Goal: Task Accomplishment & Management: Manage account settings

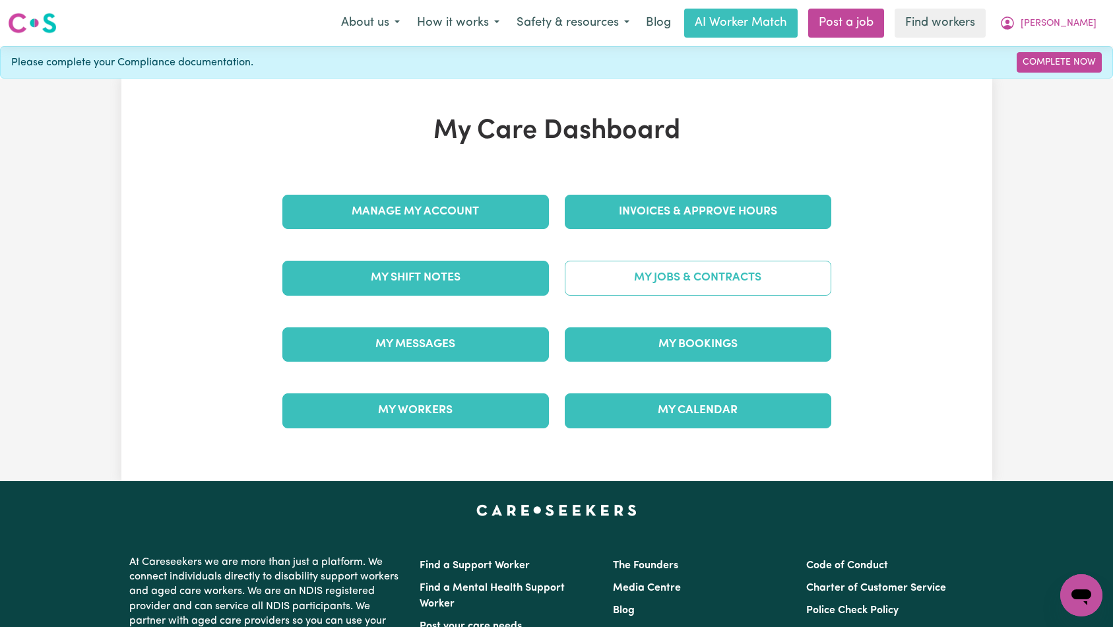
click at [643, 280] on link "My Jobs & Contracts" at bounding box center [698, 278] width 267 height 34
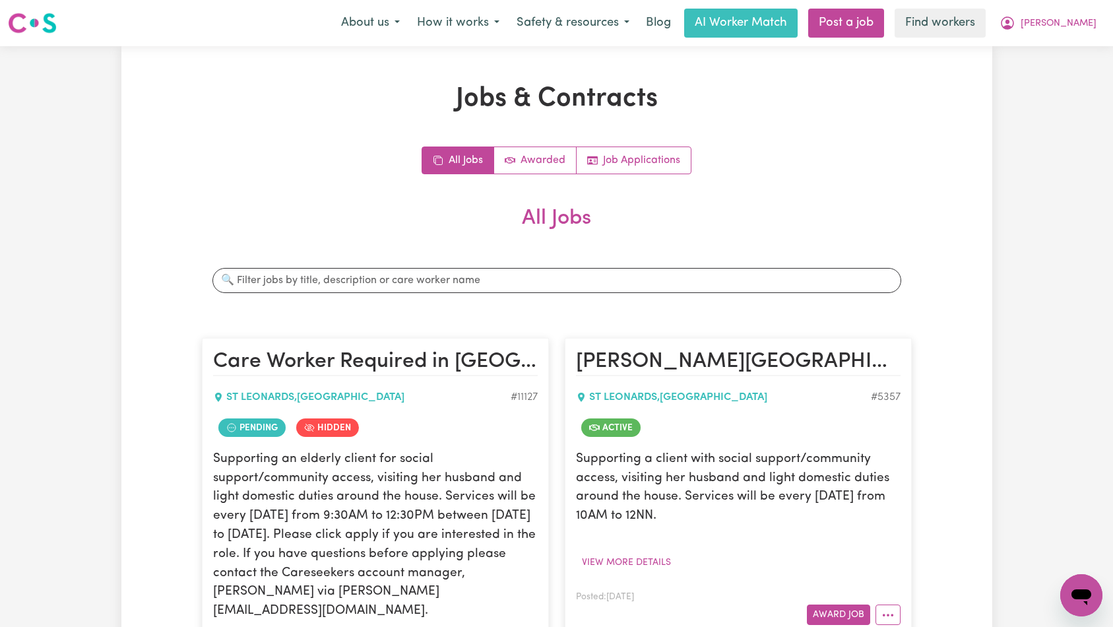
scroll to position [253, 0]
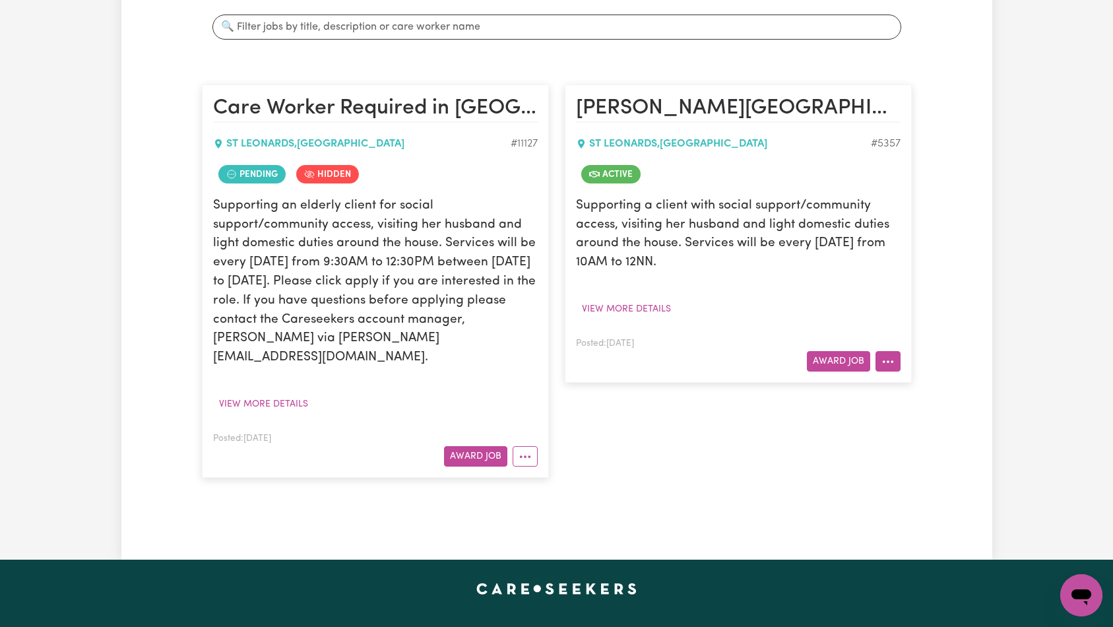
click at [886, 355] on icon "More options" at bounding box center [888, 361] width 13 height 13
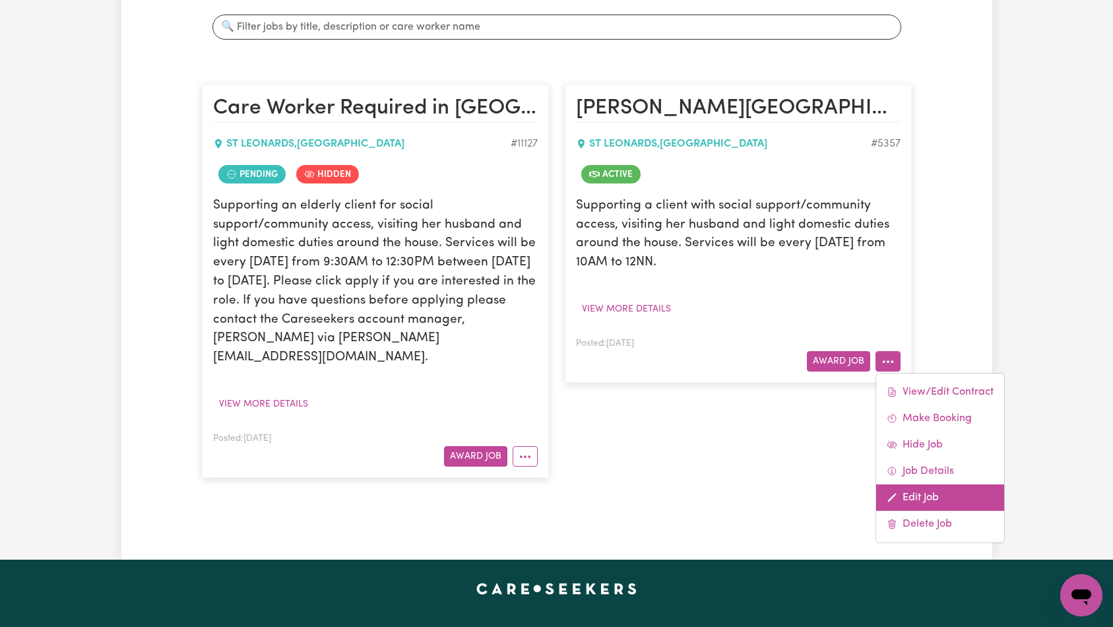
click at [916, 502] on link "Edit Job" at bounding box center [940, 497] width 128 height 26
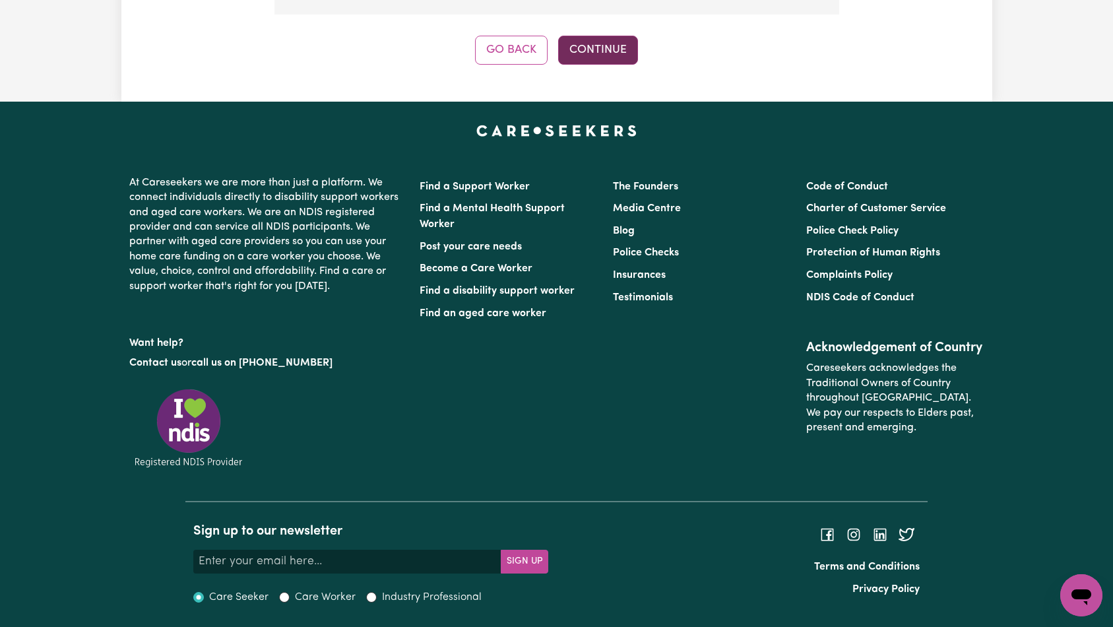
click at [620, 37] on button "Continue" at bounding box center [598, 50] width 80 height 29
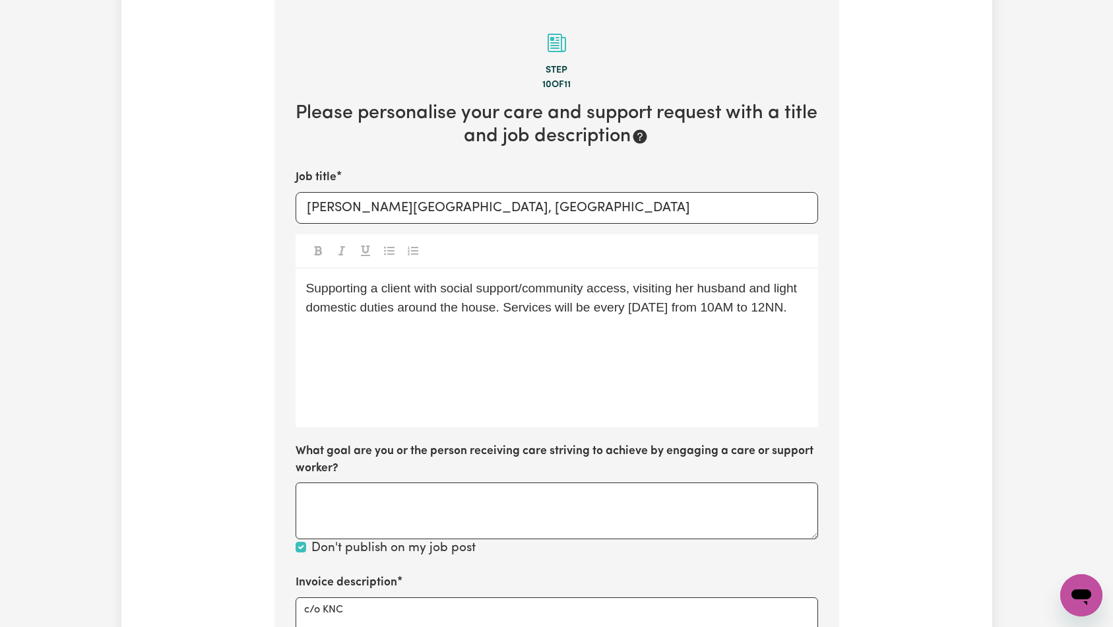
scroll to position [747, 0]
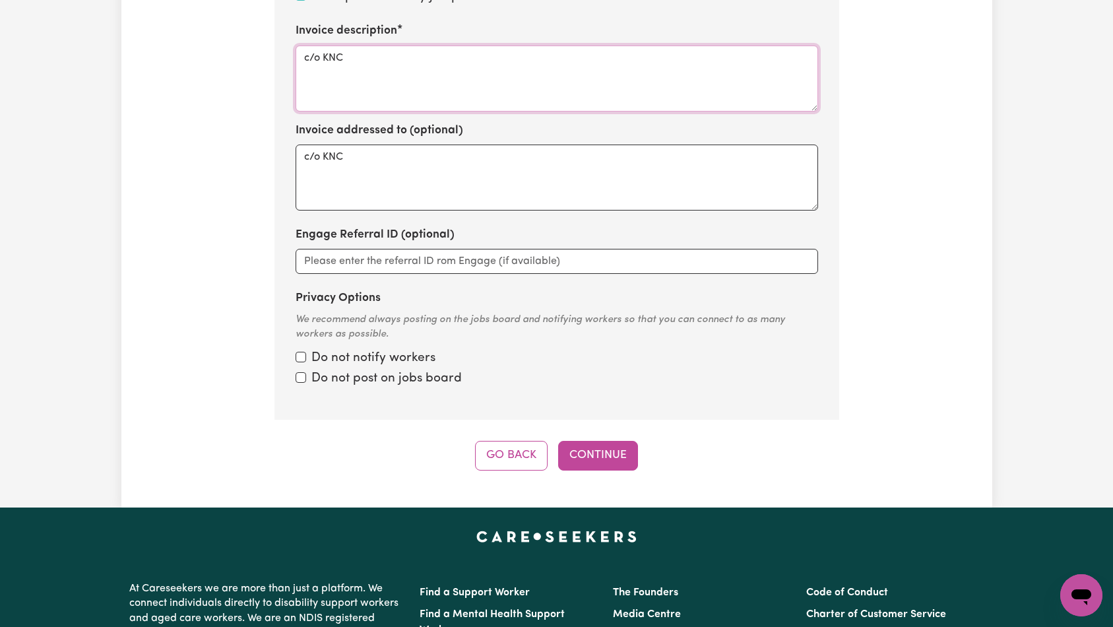
click at [542, 106] on textarea "c/o KNC" at bounding box center [557, 79] width 523 height 66
paste textarea "Domestic support and Social Support"
type textarea "Domestic support and Social Support"
click at [588, 457] on button "Continue" at bounding box center [598, 455] width 80 height 29
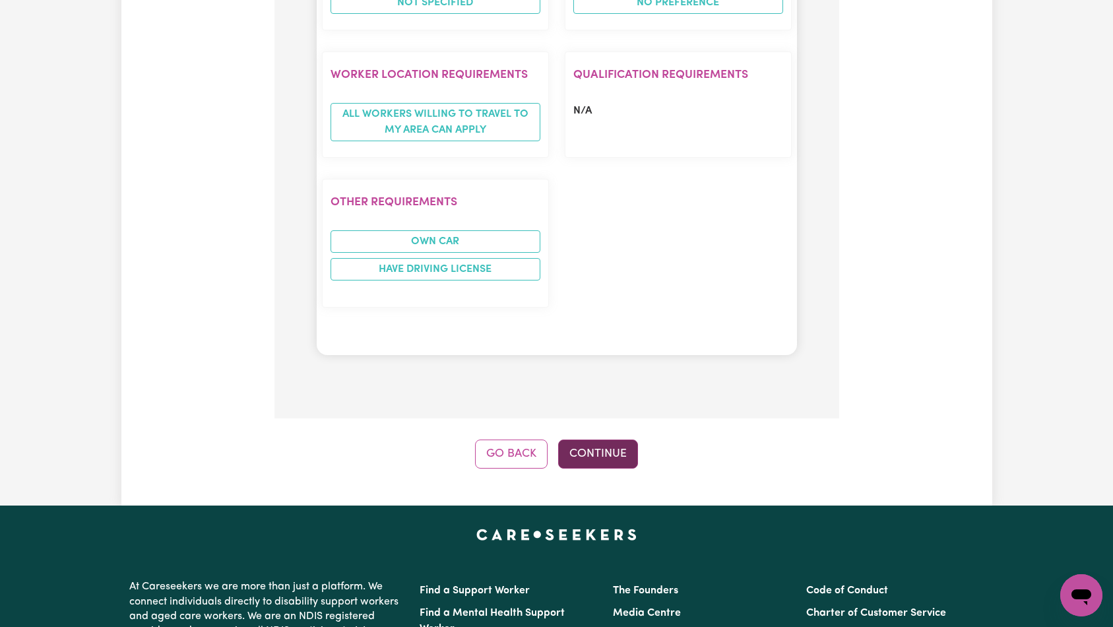
click at [614, 440] on button "Continue" at bounding box center [598, 454] width 80 height 29
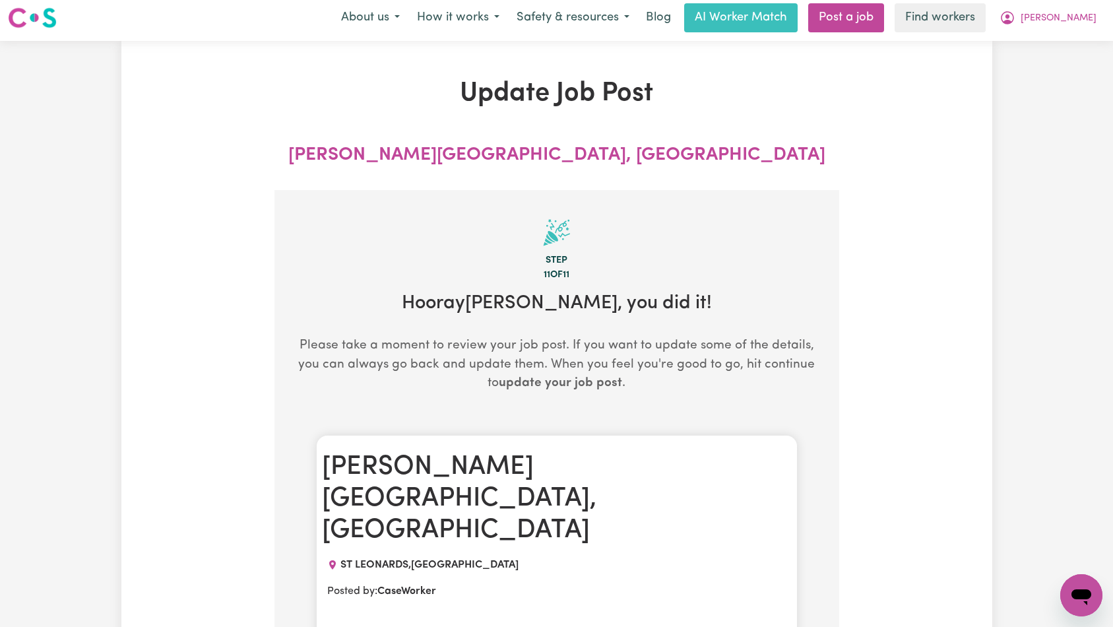
scroll to position [0, 0]
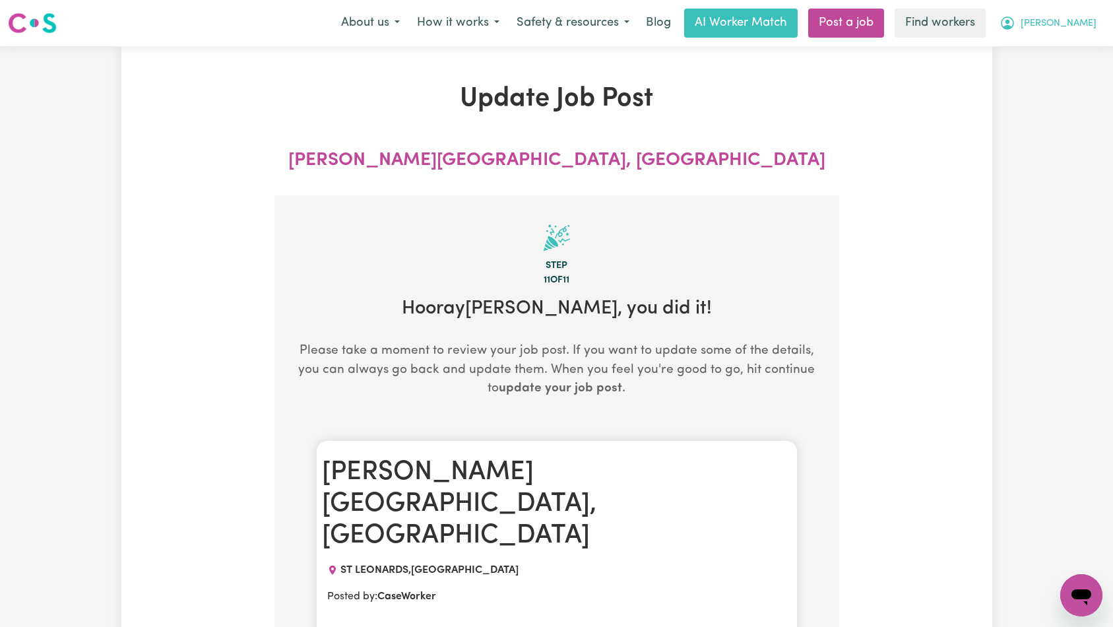
click at [1086, 26] on span "[PERSON_NAME]" at bounding box center [1059, 23] width 76 height 15
click at [1076, 53] on link "My Dashboard" at bounding box center [1053, 51] width 104 height 25
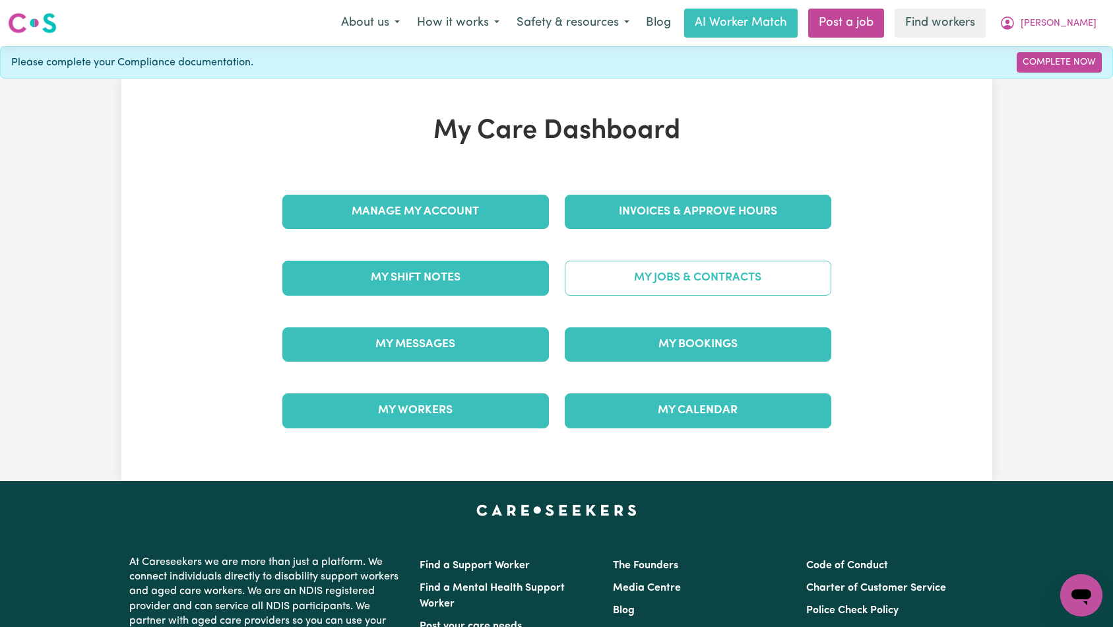
click at [791, 280] on link "My Jobs & Contracts" at bounding box center [698, 278] width 267 height 34
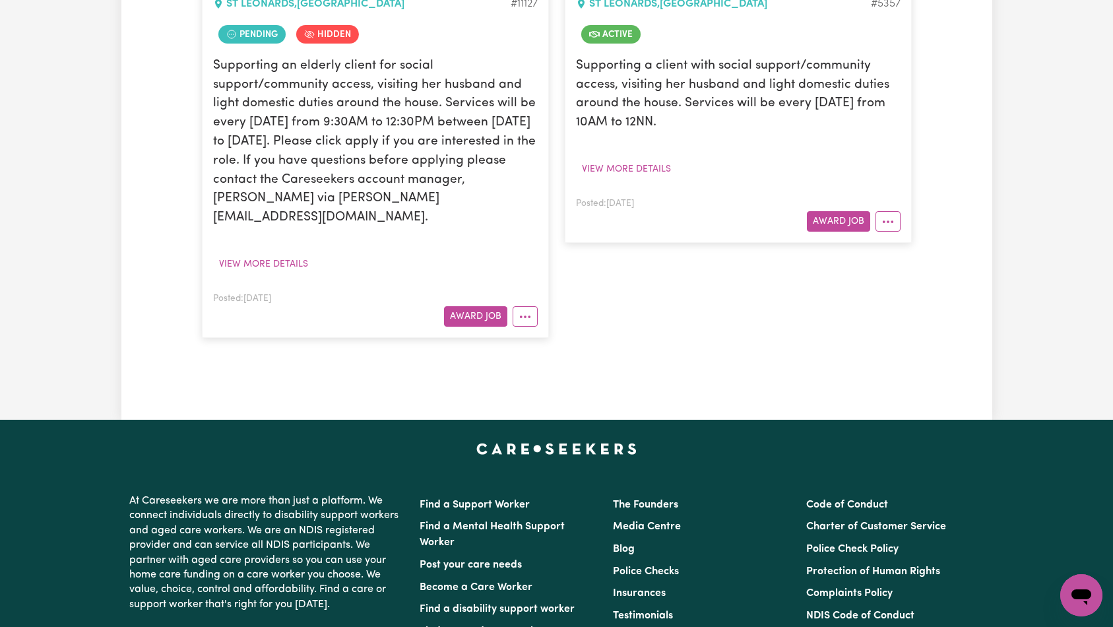
scroll to position [147, 0]
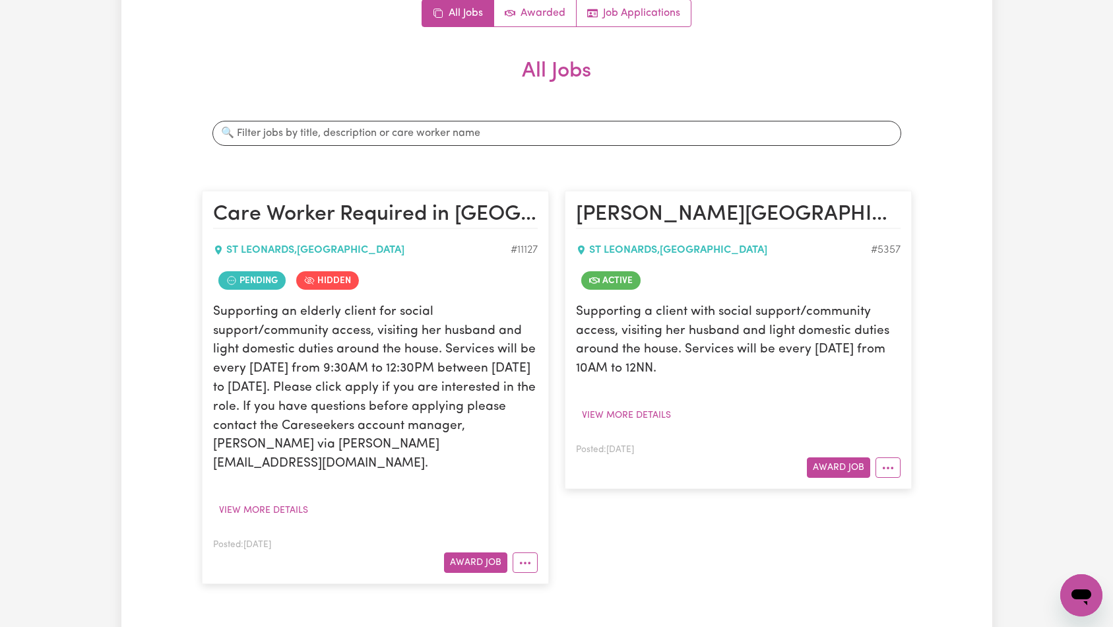
click at [954, 245] on div "Jobs & Contracts All Jobs Awarded Job Applications All Jobs Search jobs Care Wo…" at bounding box center [556, 282] width 871 height 693
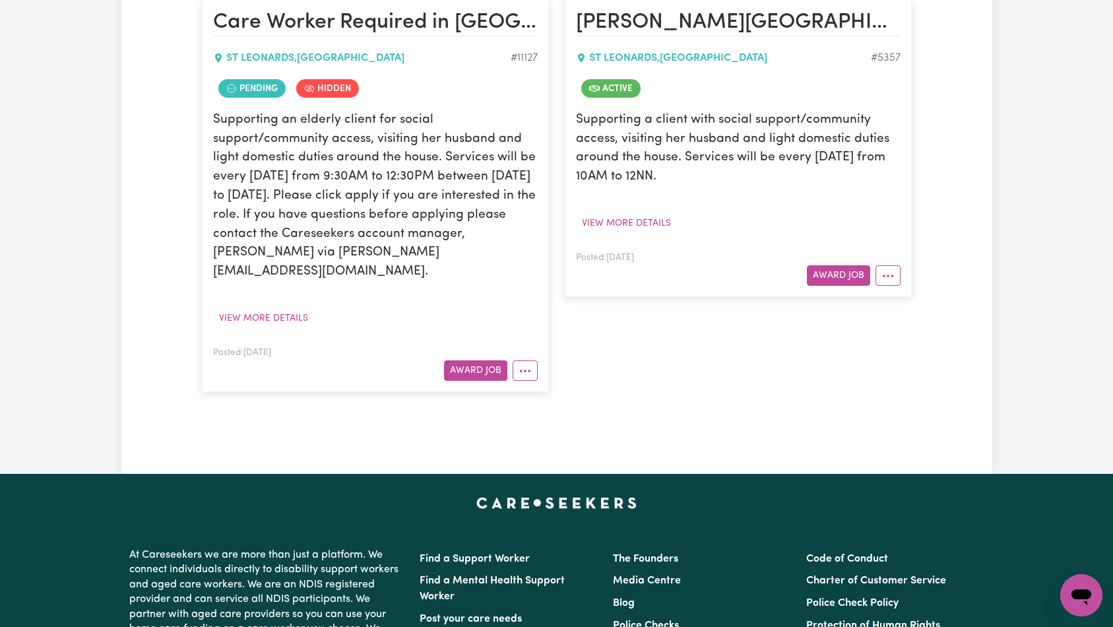
scroll to position [141, 0]
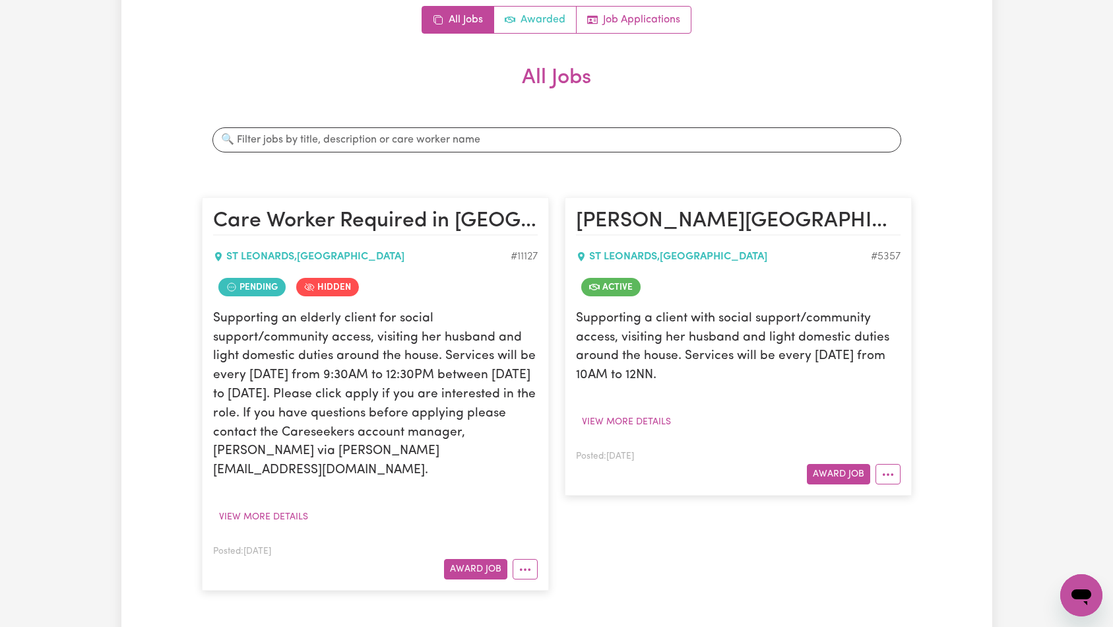
click at [546, 21] on link "Awarded" at bounding box center [535, 20] width 82 height 26
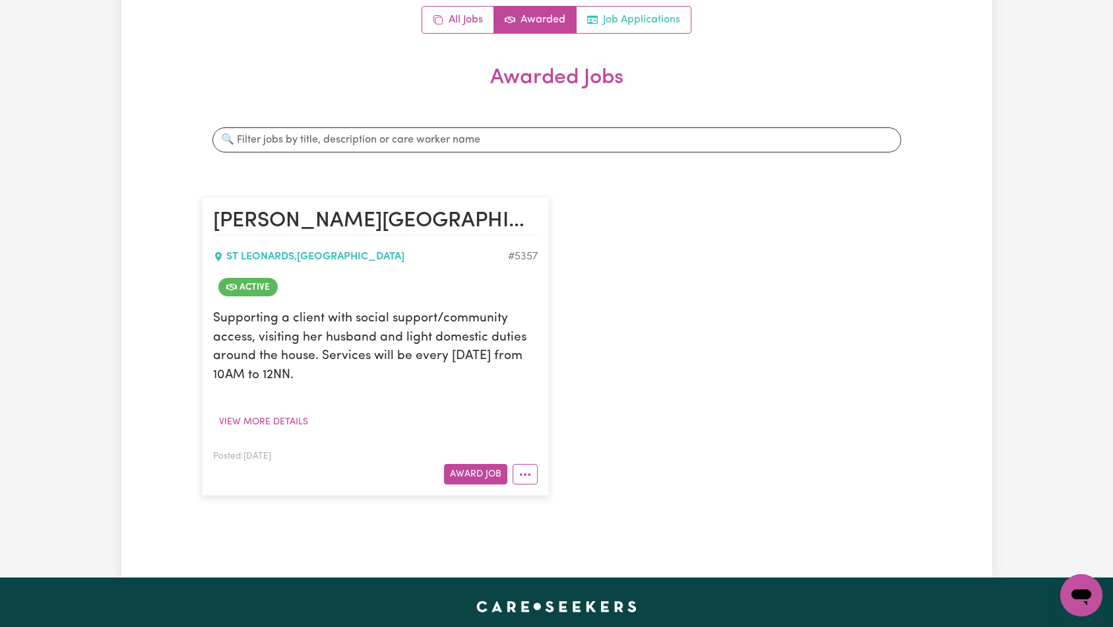
click at [631, 27] on link "Job Applications" at bounding box center [634, 20] width 114 height 26
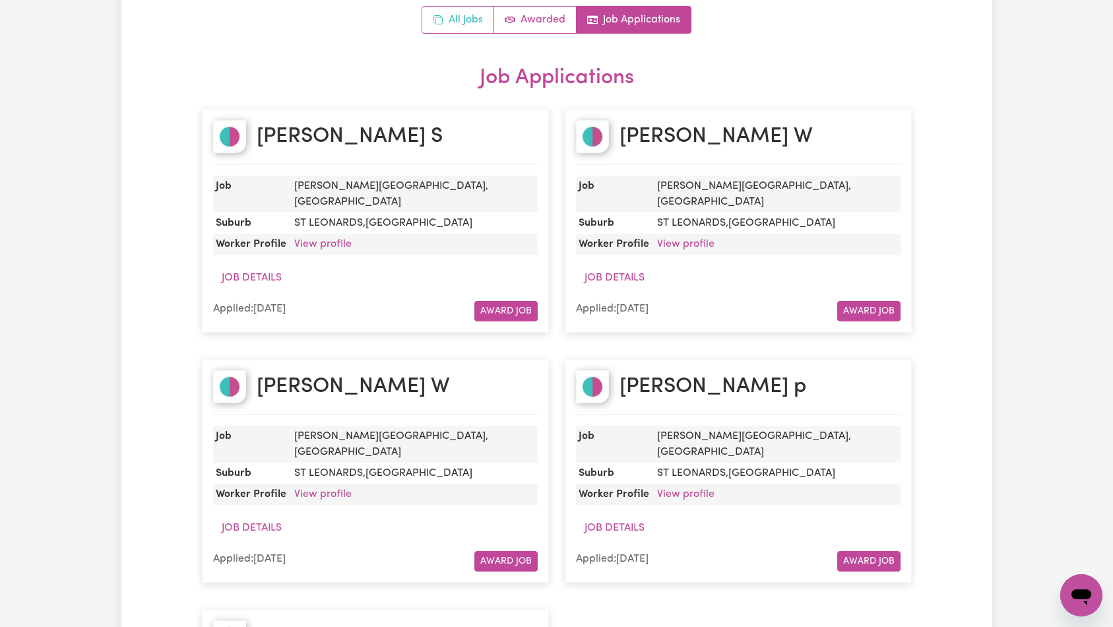
click at [482, 18] on link "All Jobs" at bounding box center [458, 20] width 72 height 26
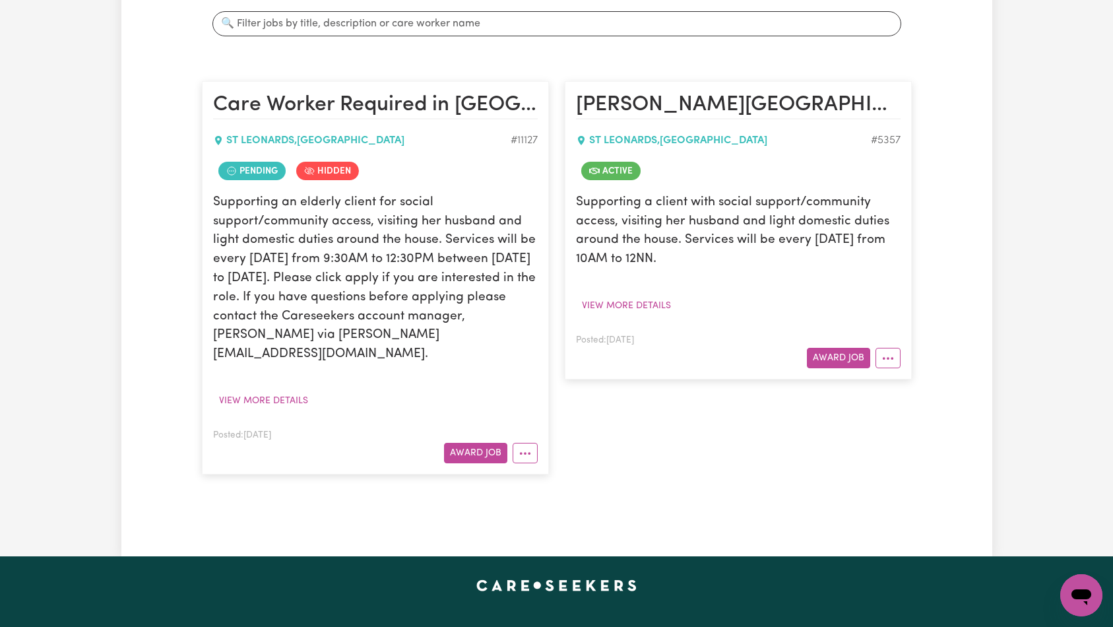
scroll to position [0, 0]
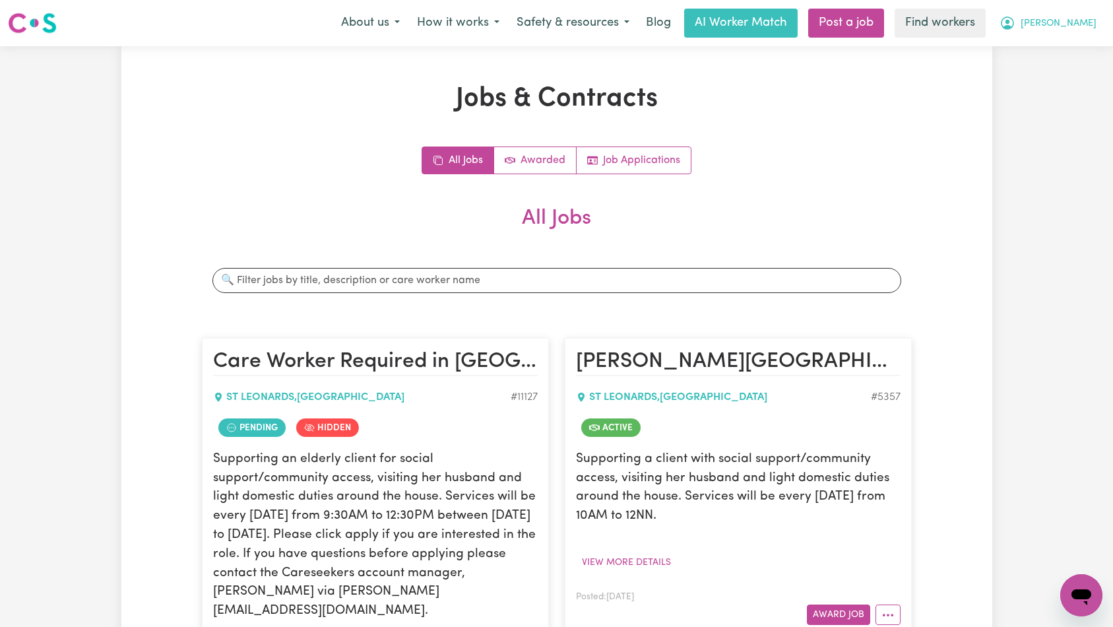
click at [1080, 25] on span "[PERSON_NAME]" at bounding box center [1059, 23] width 76 height 15
click at [1063, 73] on link "Logout" at bounding box center [1053, 75] width 104 height 25
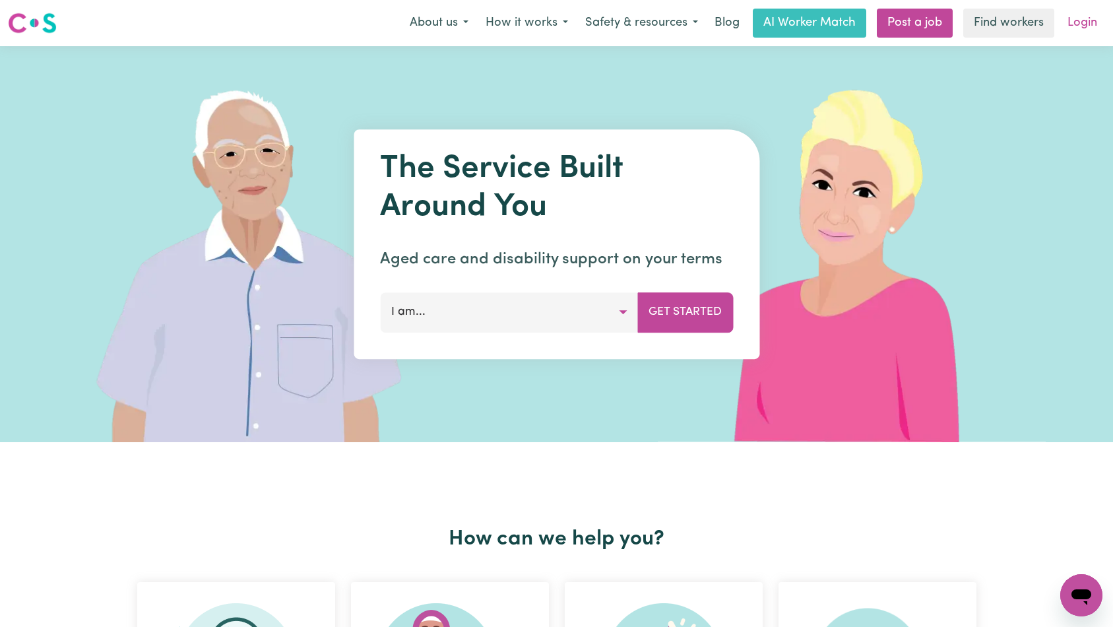
click at [1082, 32] on link "Login" at bounding box center [1083, 23] width 46 height 29
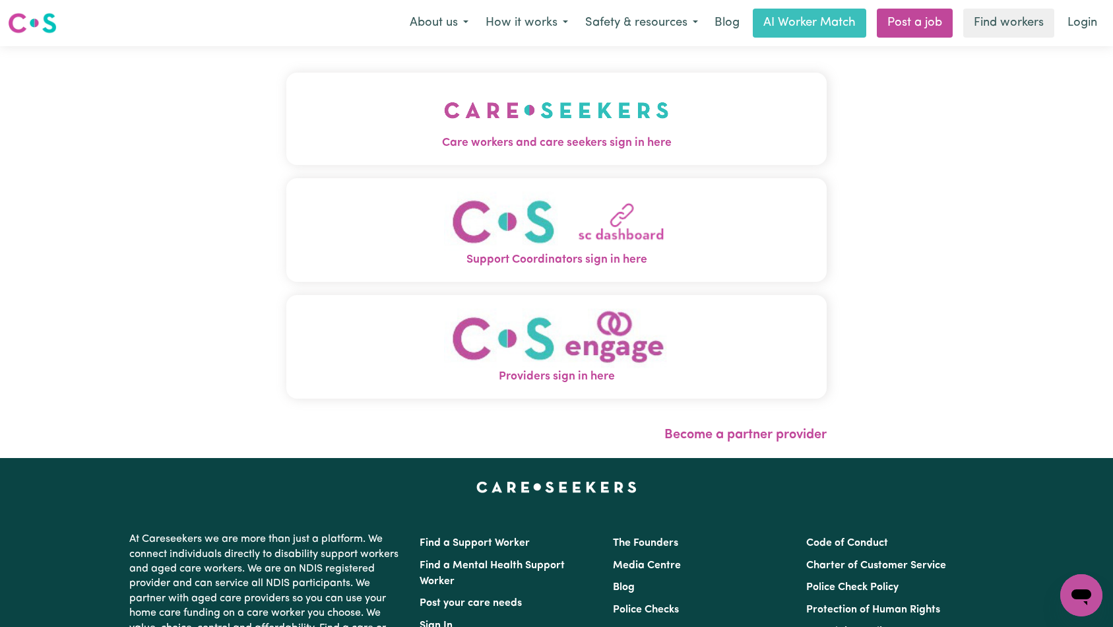
click at [444, 125] on img "Care workers and care seekers sign in here" at bounding box center [556, 110] width 225 height 49
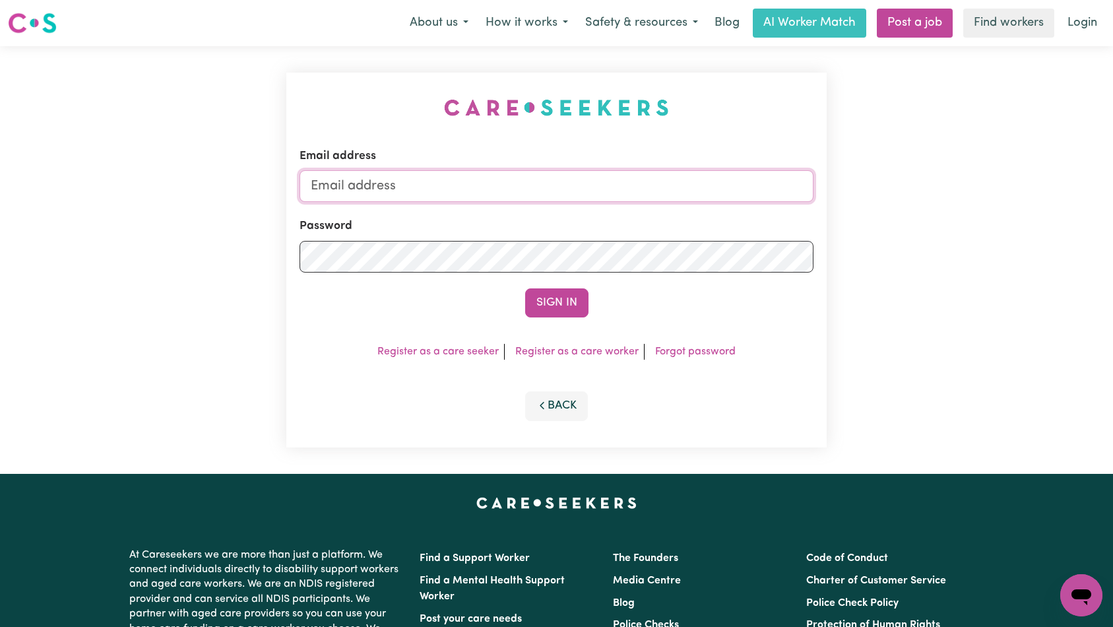
click at [544, 195] on input "Email address" at bounding box center [557, 186] width 515 height 32
type input "[EMAIL_ADDRESS][DOMAIN_NAME]"
click at [546, 295] on button "Sign In" at bounding box center [556, 302] width 63 height 29
